Goal: Check status

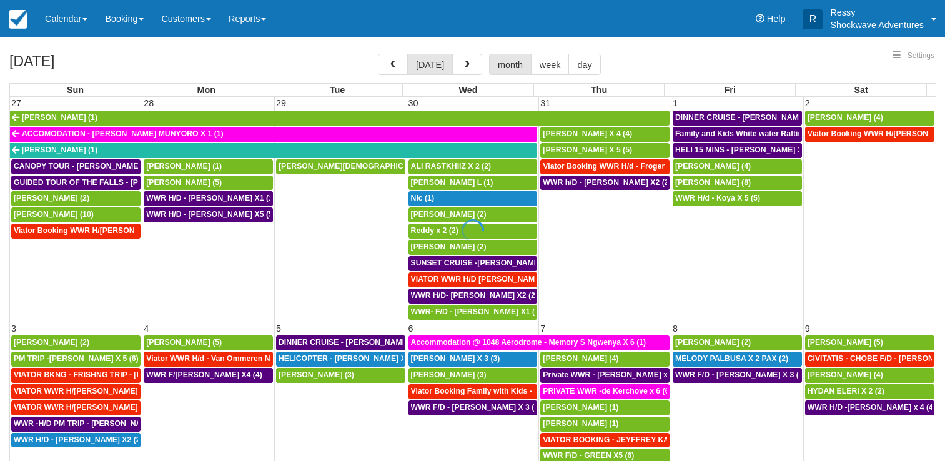
select select
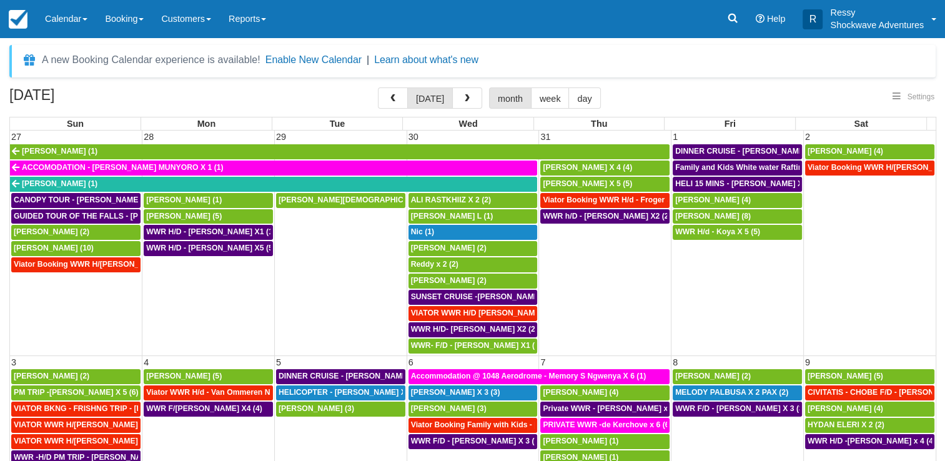
select select
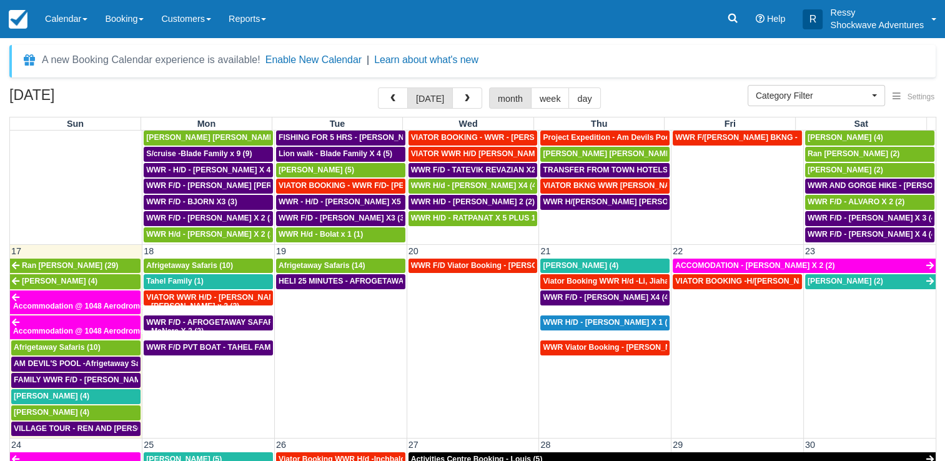
scroll to position [625, 0]
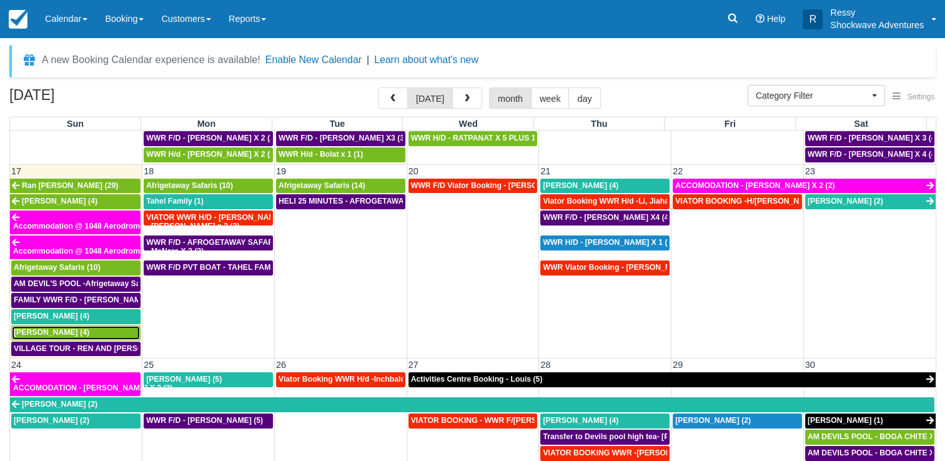
click at [106, 328] on div "[PERSON_NAME] (4)" at bounding box center [76, 333] width 124 height 10
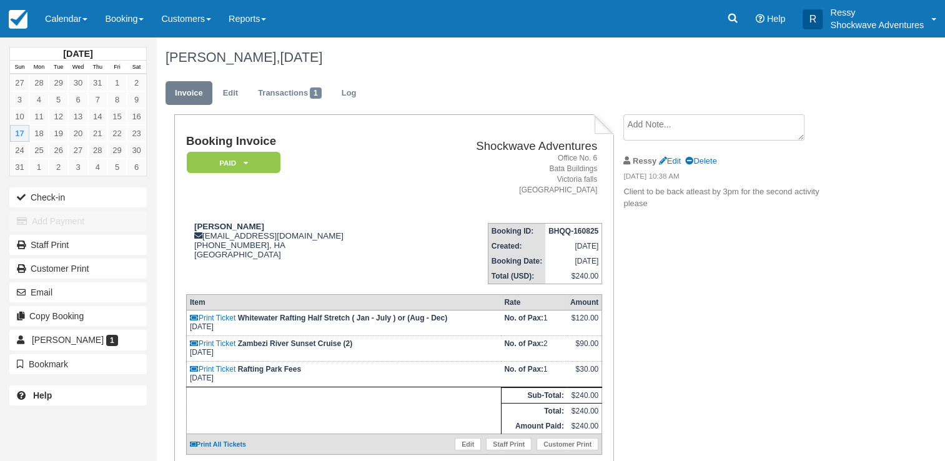
scroll to position [62, 0]
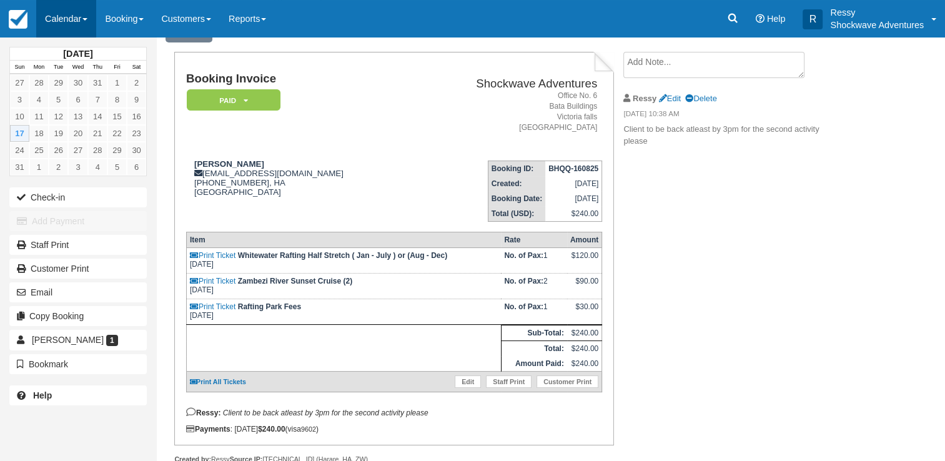
click at [62, 19] on link "Calendar" at bounding box center [66, 18] width 60 height 37
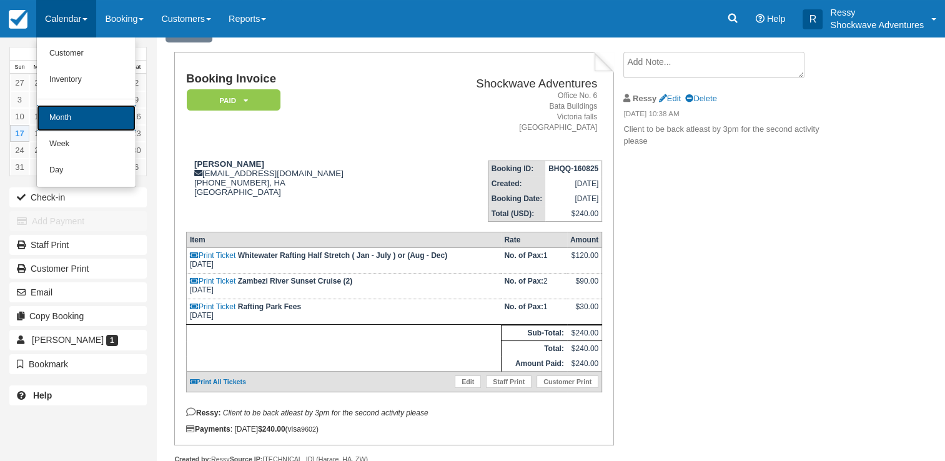
click at [115, 114] on link "Month" at bounding box center [86, 118] width 99 height 26
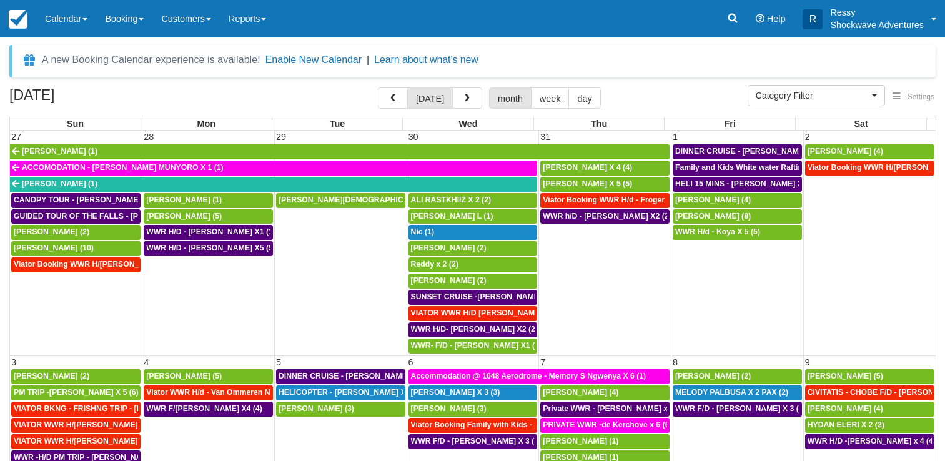
select select
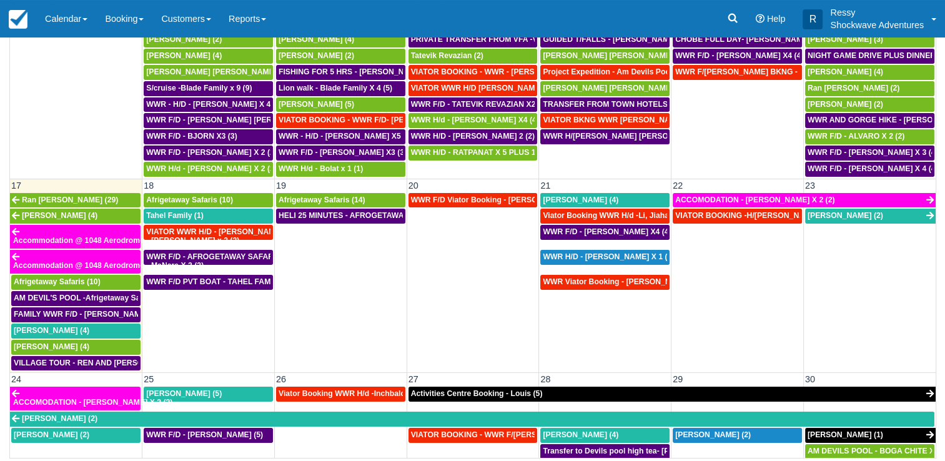
scroll to position [562, 0]
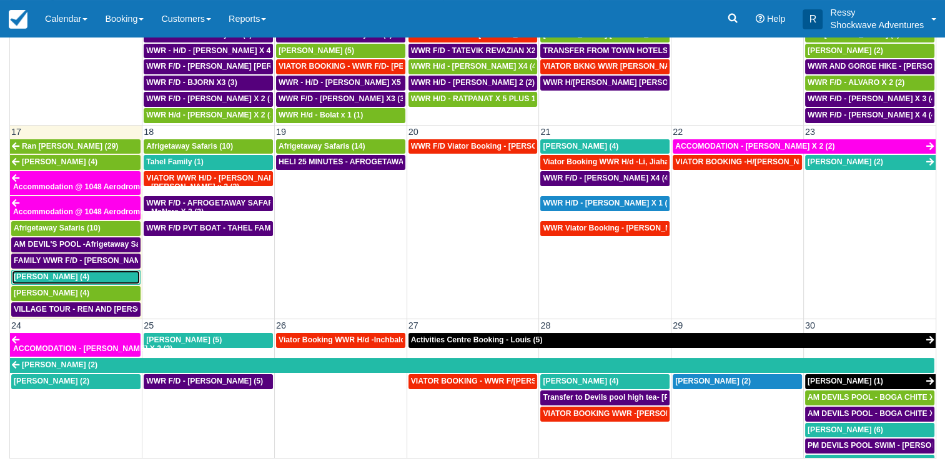
click at [55, 272] on span "[PERSON_NAME] (4)" at bounding box center [52, 276] width 76 height 9
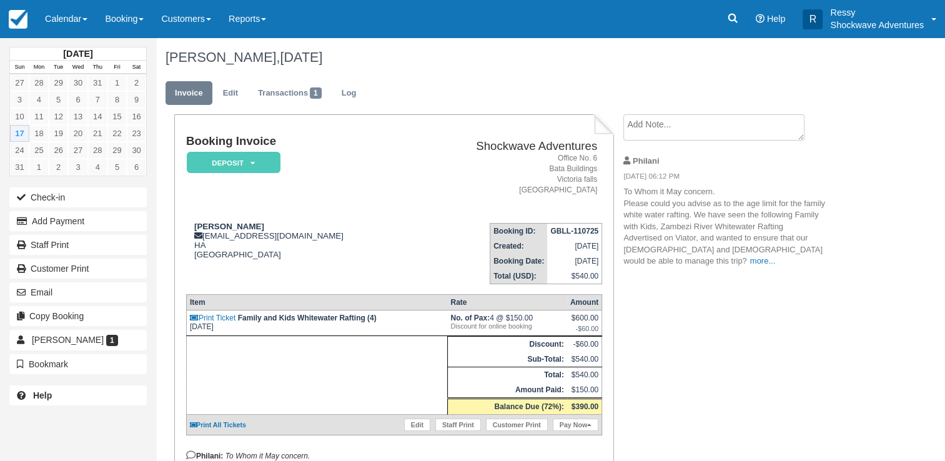
click at [789, 376] on div "Booking Invoice Deposit   Pending Reserved Paid Waiting Cancelled NO LONGER COM…" at bounding box center [499, 381] width 687 height 534
click at [769, 342] on div "Booking Invoice Deposit   Pending Reserved Paid Waiting Cancelled NO LONGER COM…" at bounding box center [499, 381] width 687 height 534
click at [751, 257] on link "more..." at bounding box center [763, 260] width 25 height 9
